Goal: Task Accomplishment & Management: Use online tool/utility

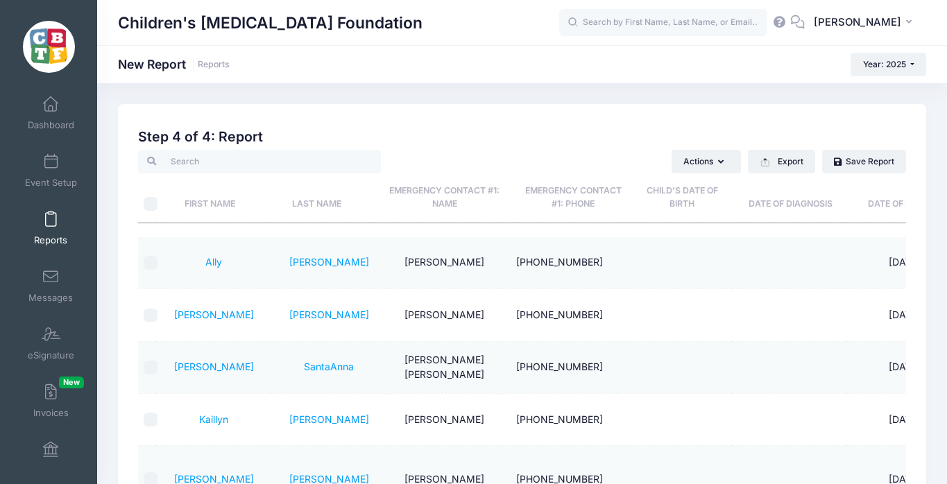
click at [51, 220] on span at bounding box center [51, 219] width 0 height 15
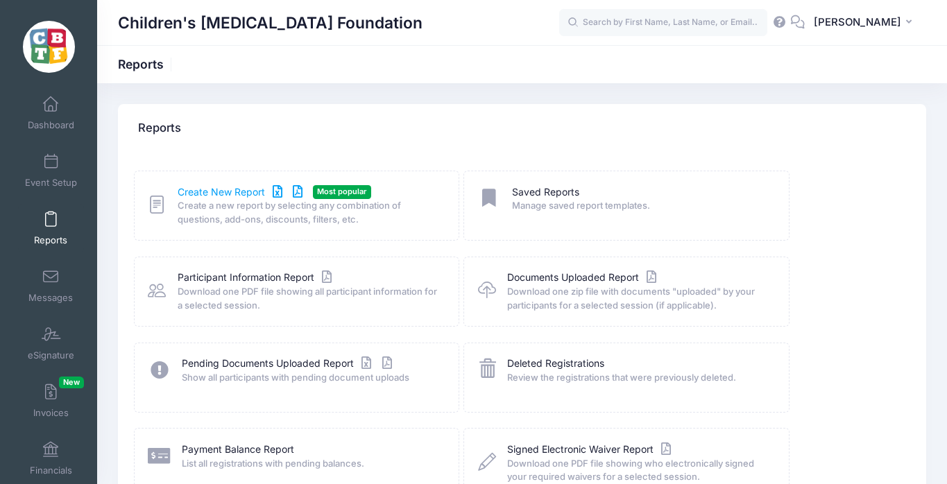
click at [221, 191] on link "Create New Report" at bounding box center [242, 192] width 129 height 15
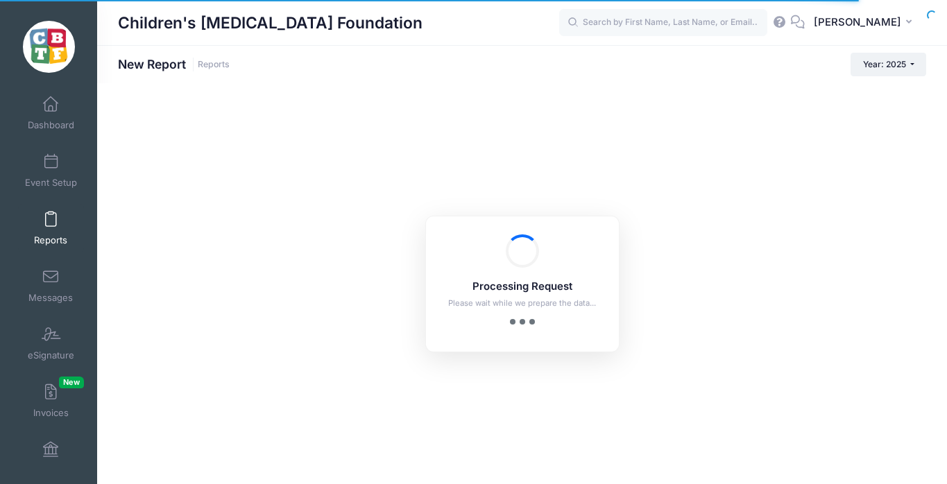
checkbox input "true"
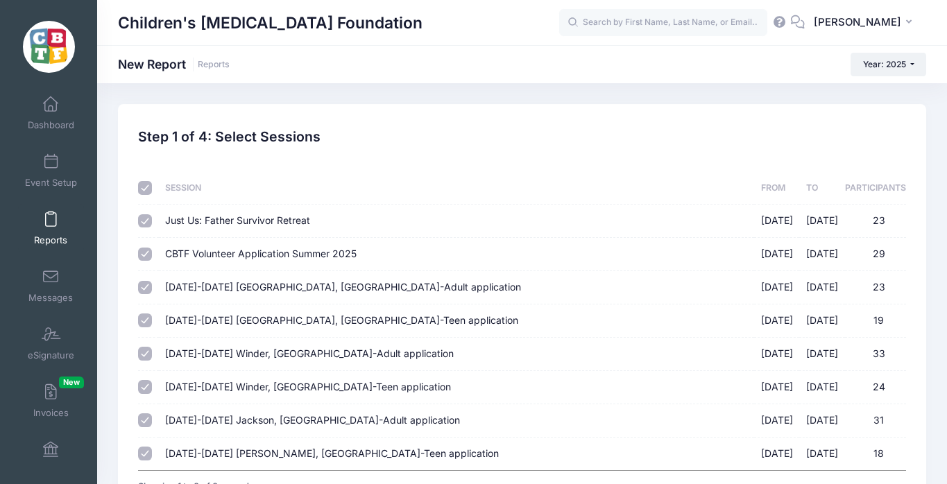
click at [146, 187] on input "checkbox" at bounding box center [145, 188] width 14 height 14
checkbox input "false"
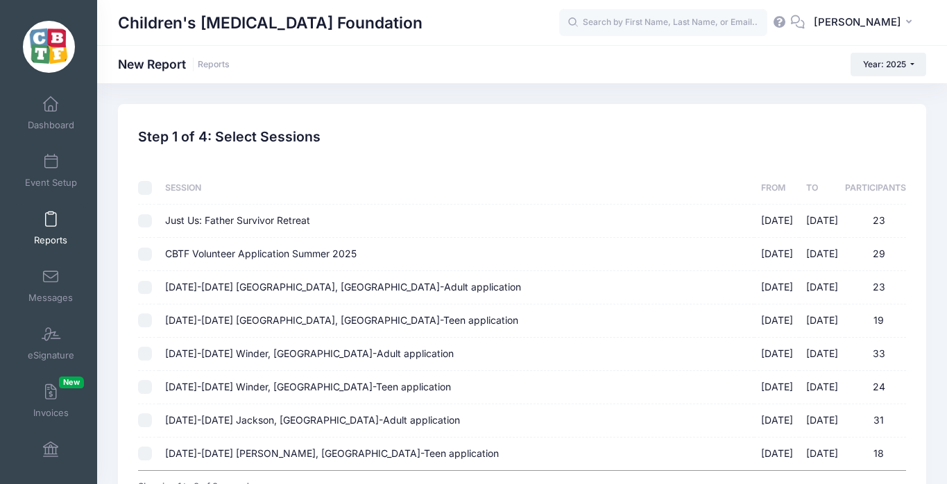
checkbox input "false"
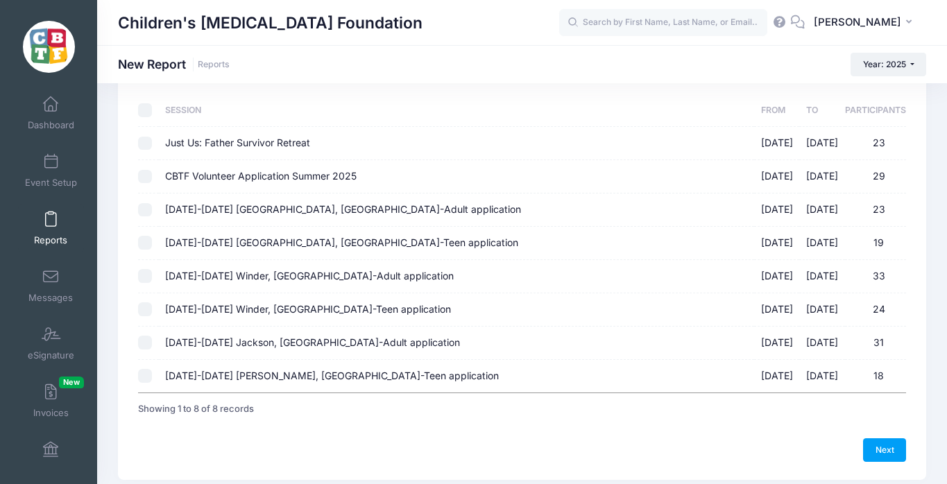
scroll to position [90, 0]
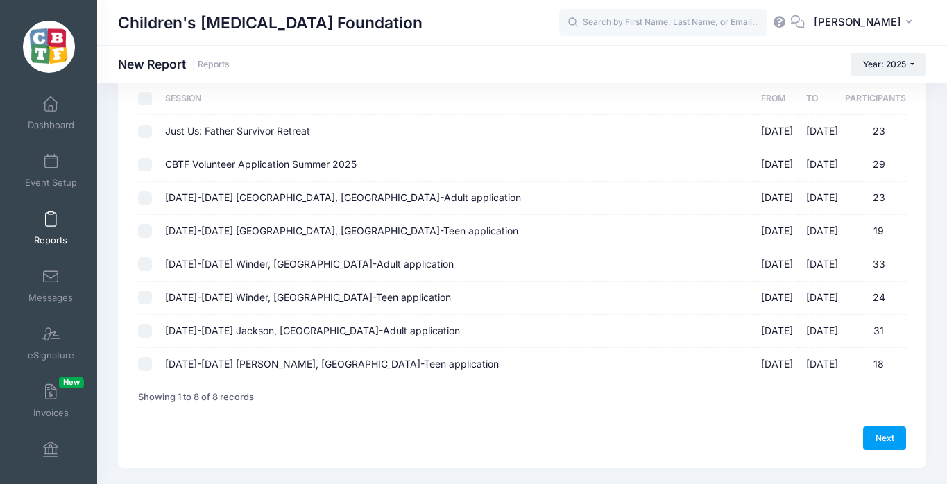
click at [145, 364] on input "August 18-23 Jackson, MI-Teen application 08/18/2025 - 08/23/2025 18" at bounding box center [145, 364] width 14 height 14
checkbox input "true"
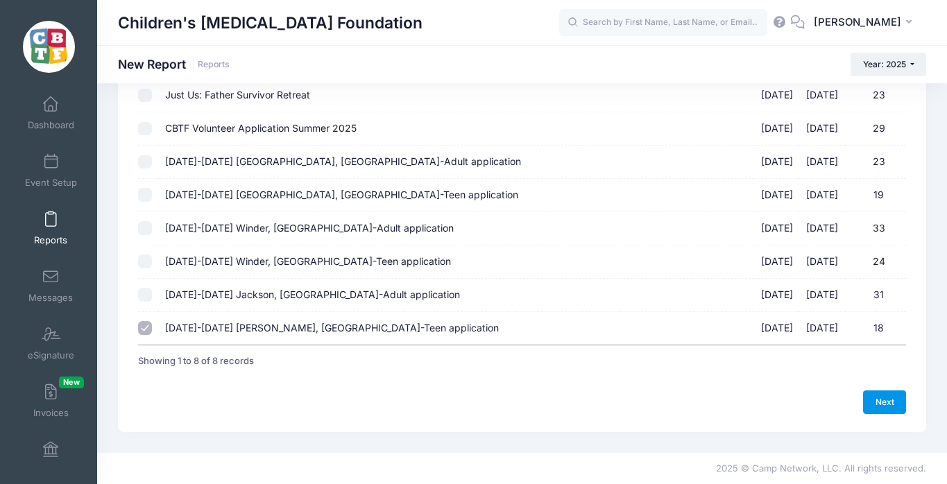
click at [890, 395] on link "Next" at bounding box center [884, 403] width 43 height 24
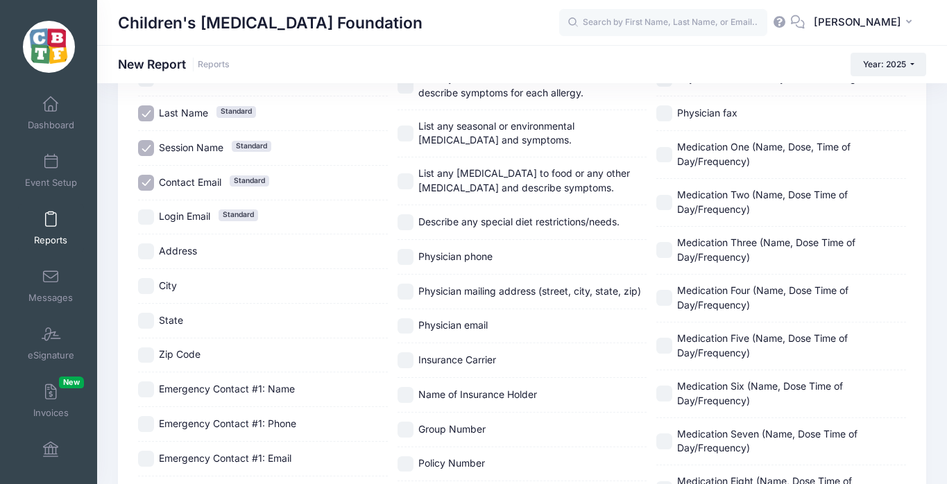
scroll to position [201, 0]
